Goal: Check status

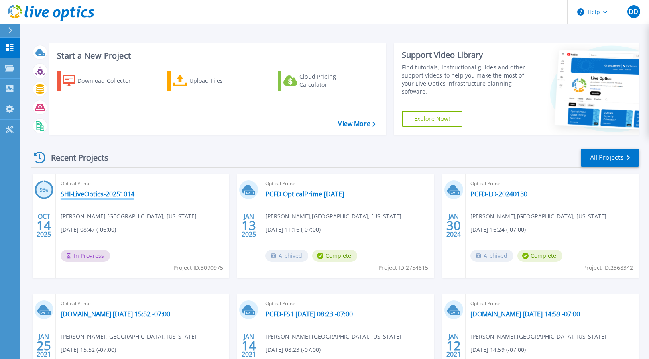
click at [115, 193] on link "SHI-LiveOptics-20251014" at bounding box center [98, 194] width 74 height 8
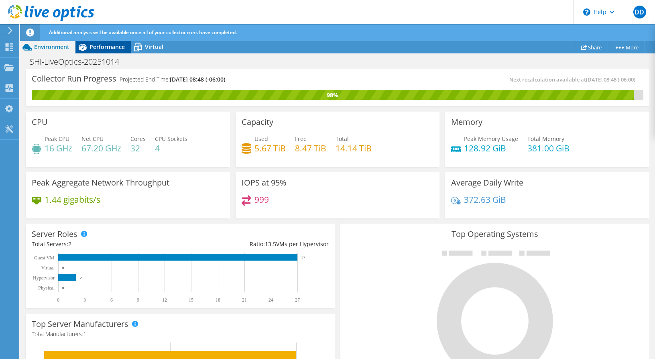
click at [102, 47] on span "Performance" at bounding box center [106, 47] width 35 height 8
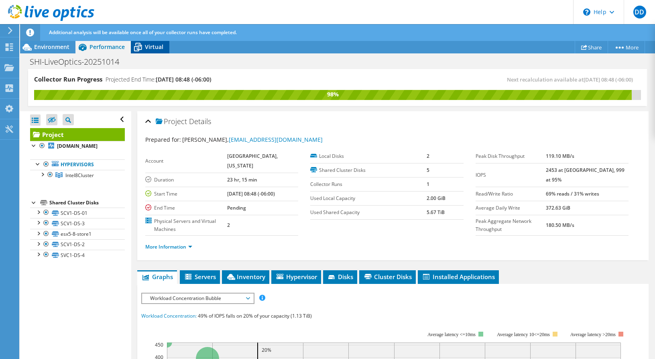
click at [146, 46] on span "Virtual" at bounding box center [154, 47] width 18 height 8
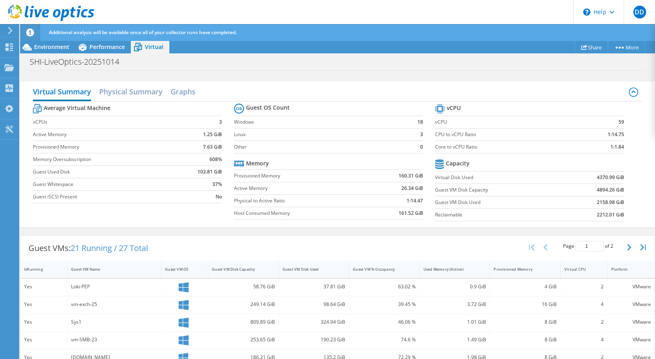
scroll to position [31, 0]
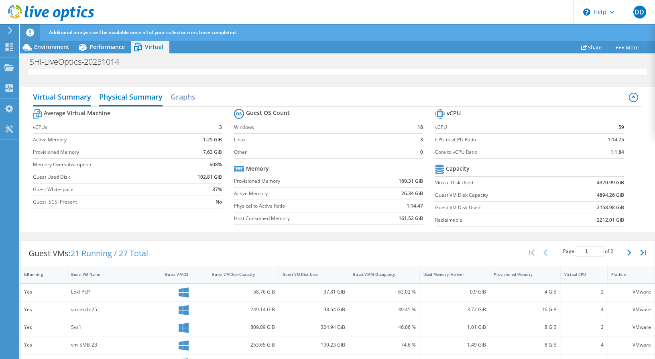
click at [143, 93] on h2 "Physical Summary" at bounding box center [130, 98] width 63 height 18
